Goal: Transaction & Acquisition: Purchase product/service

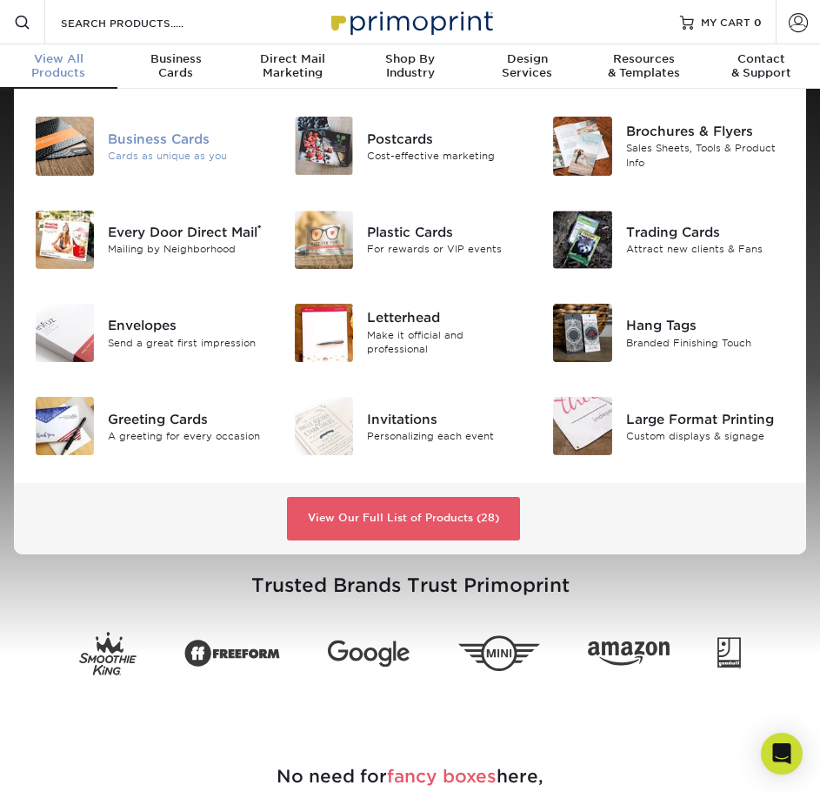
click at [70, 146] on img at bounding box center [65, 146] width 58 height 58
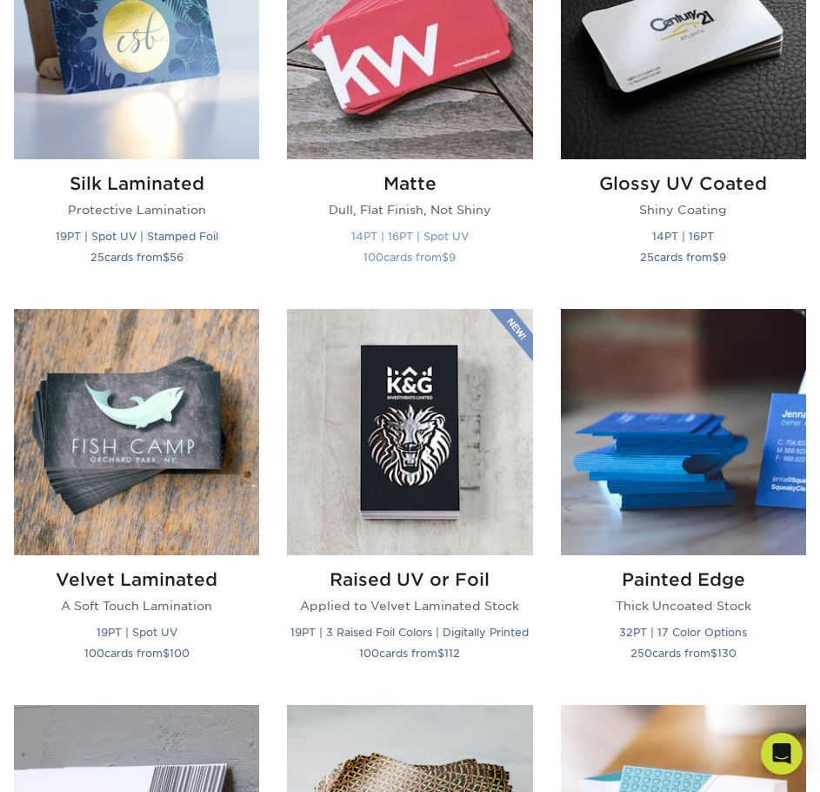
scroll to position [957, 0]
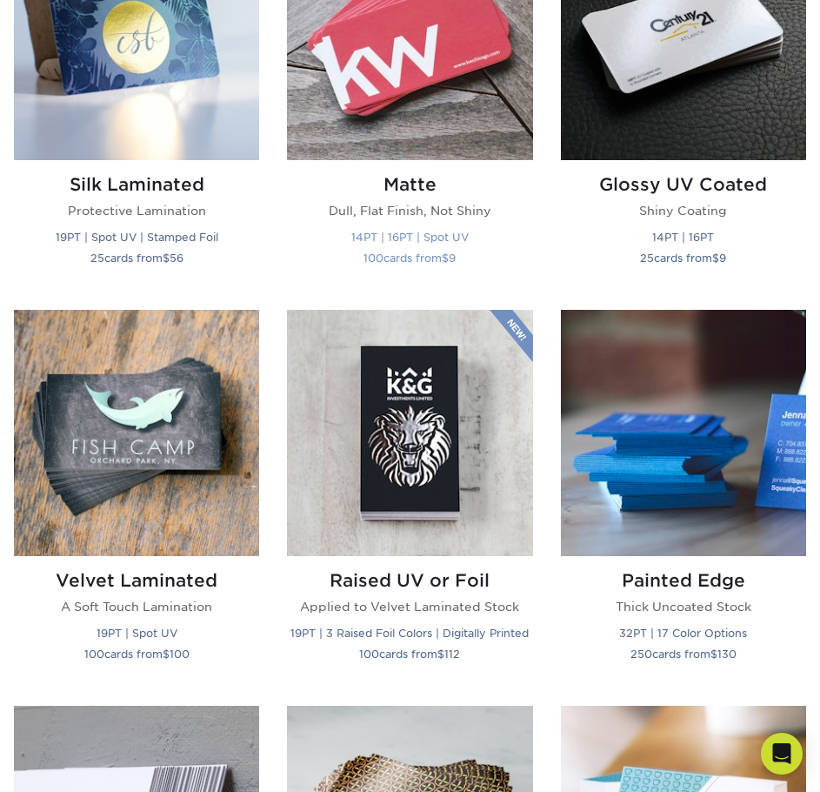
click at [455, 123] on img at bounding box center [409, 37] width 245 height 245
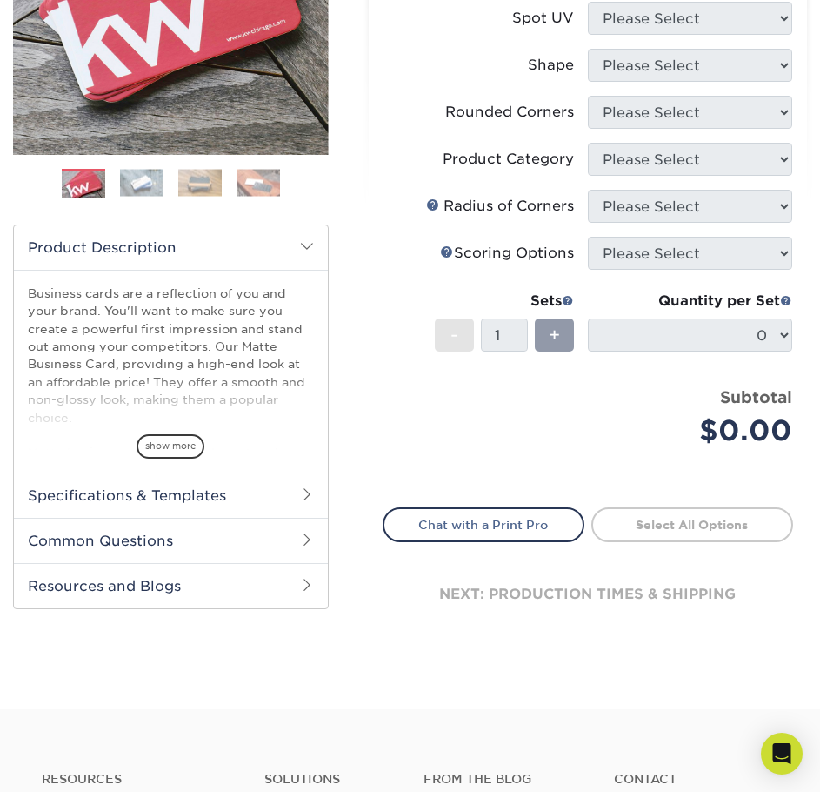
scroll to position [348, 0]
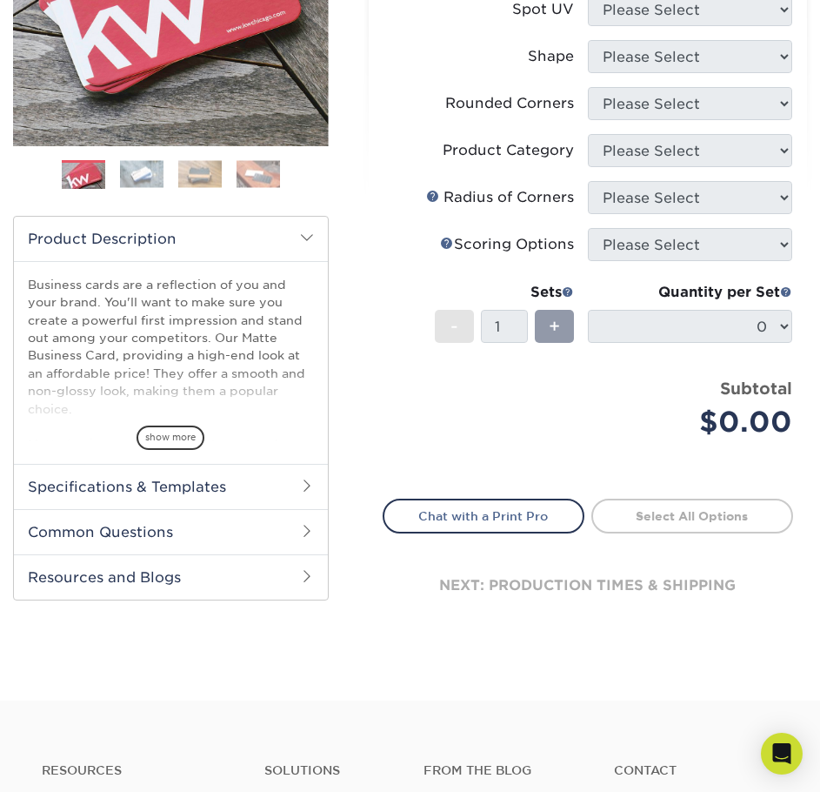
click at [295, 483] on h2 "Specifications & Templates" at bounding box center [171, 486] width 314 height 45
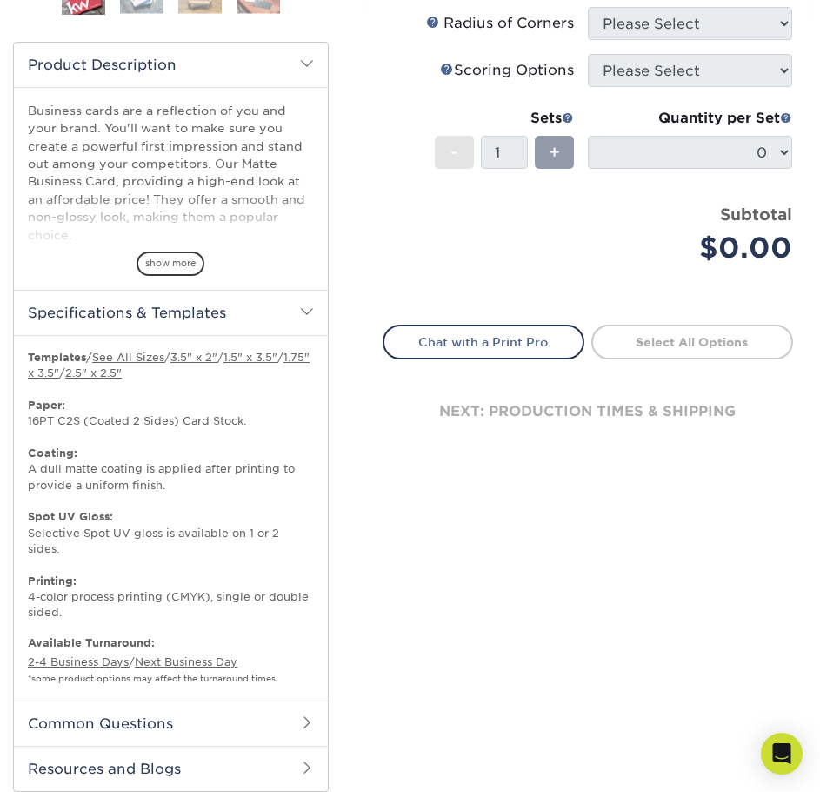
scroll to position [609, 0]
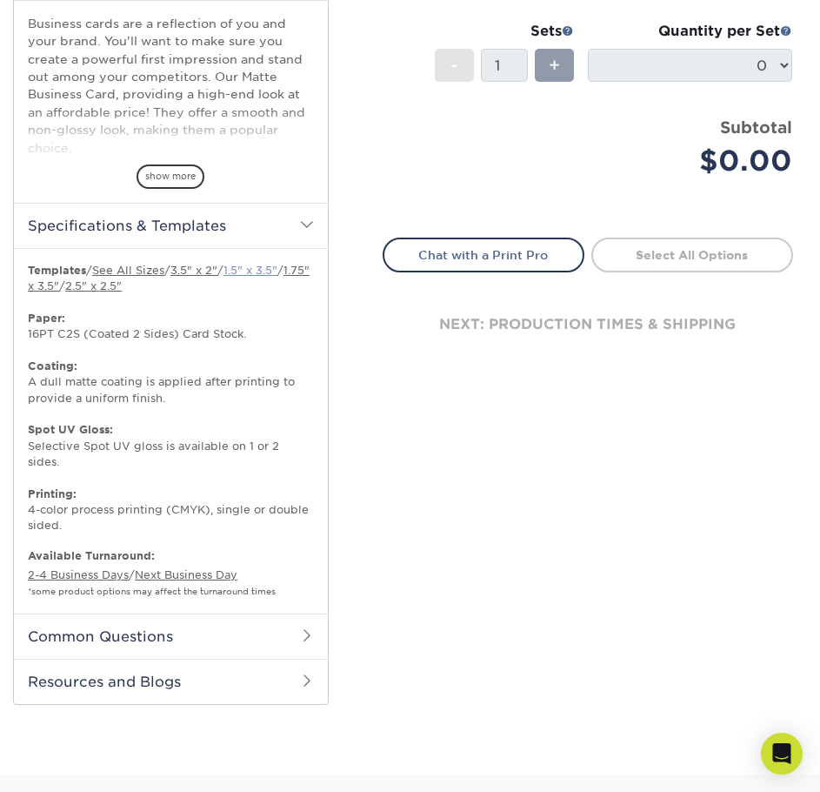
click at [277, 268] on link "1.5" x 3.5"" at bounding box center [251, 270] width 54 height 13
